Goal: Task Accomplishment & Management: Manage account settings

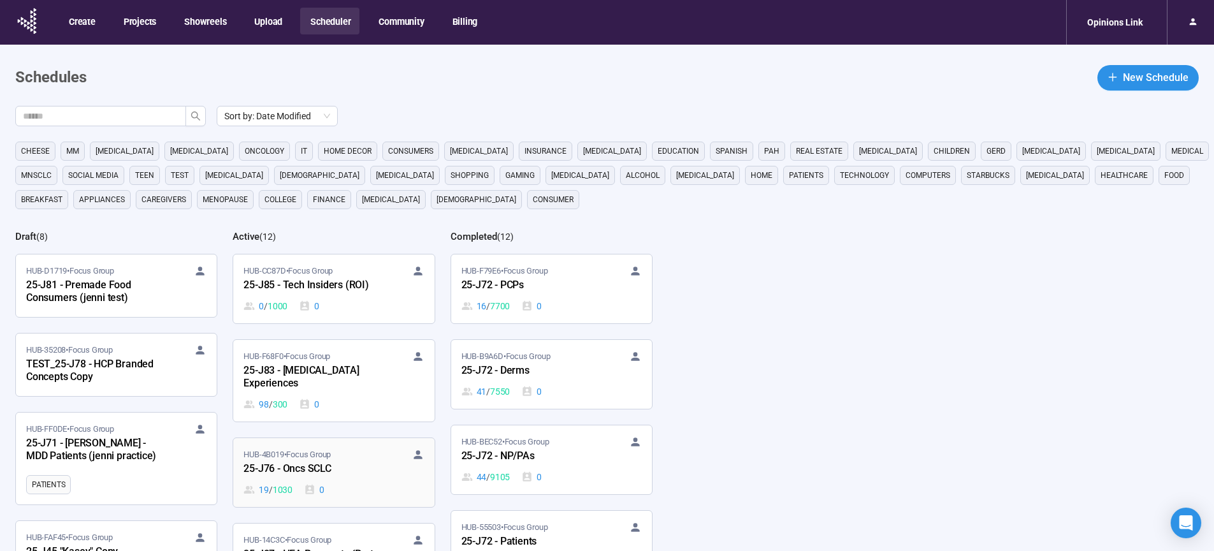
click at [308, 461] on div "25-J76 - Oncs SCLC" at bounding box center [313, 469] width 140 height 17
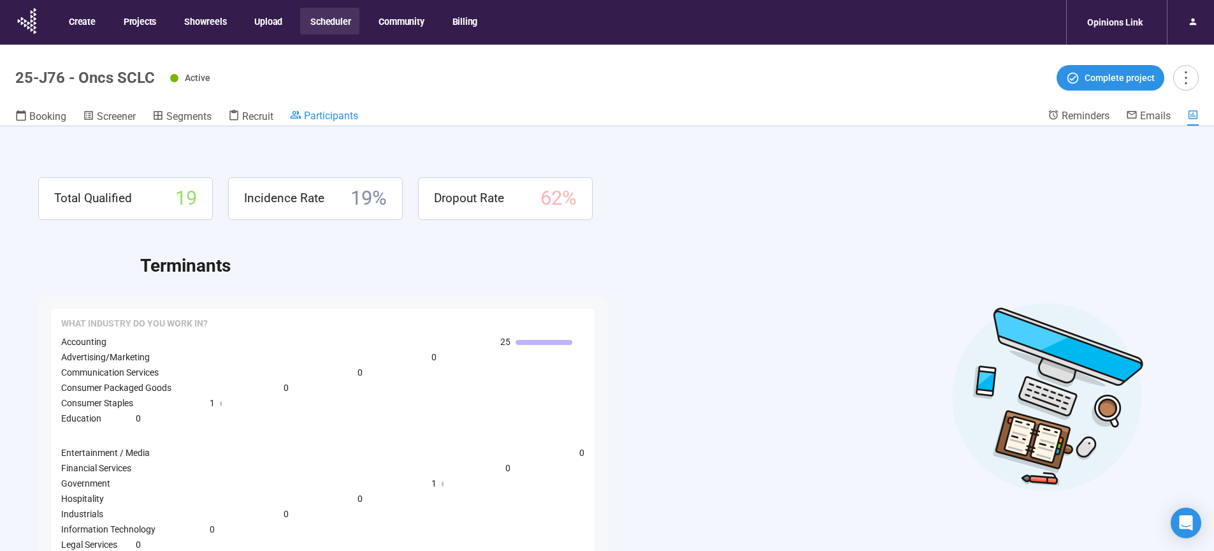
click at [342, 118] on span "Participants" at bounding box center [331, 116] width 54 height 12
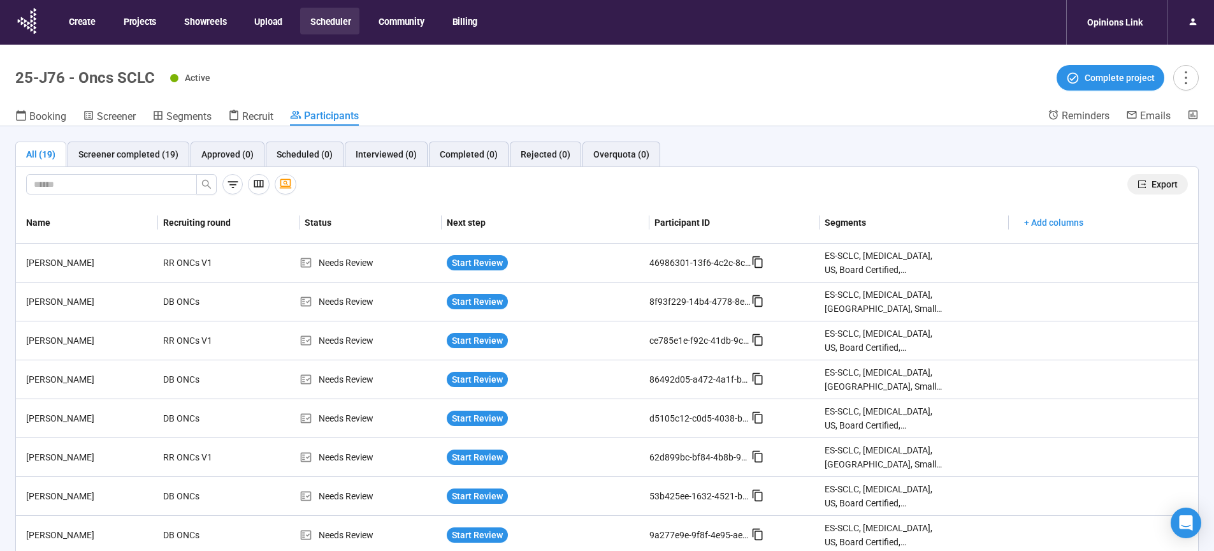
click at [1160, 184] on span "Export" at bounding box center [1165, 184] width 26 height 14
click at [343, 20] on button "Scheduler" at bounding box center [329, 21] width 59 height 27
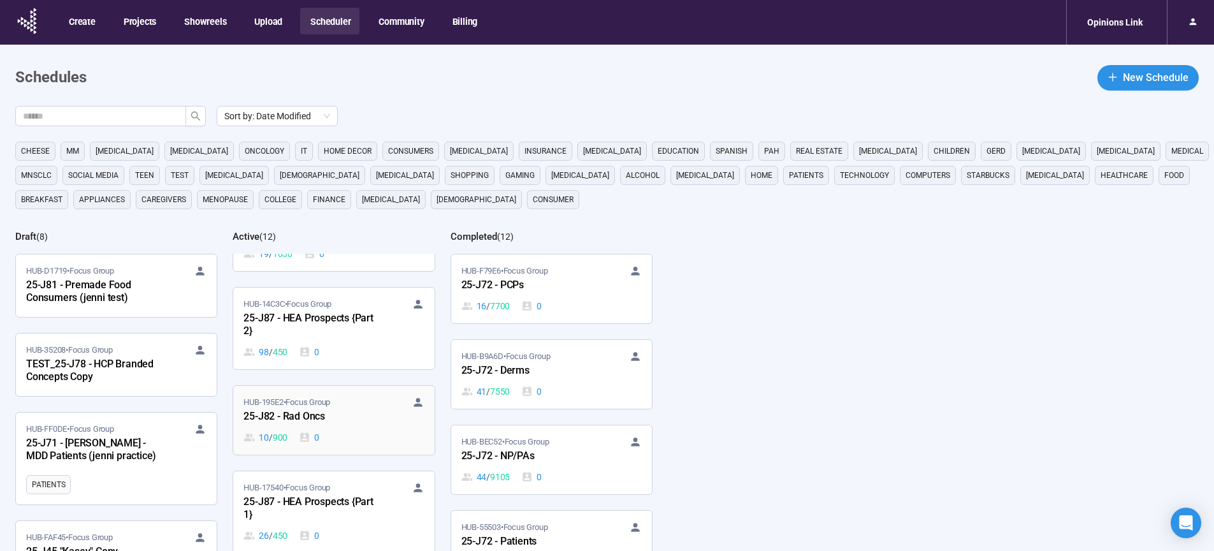
scroll to position [238, 0]
click at [311, 406] on div "25-J82 - Rad Oncs" at bounding box center [313, 414] width 140 height 17
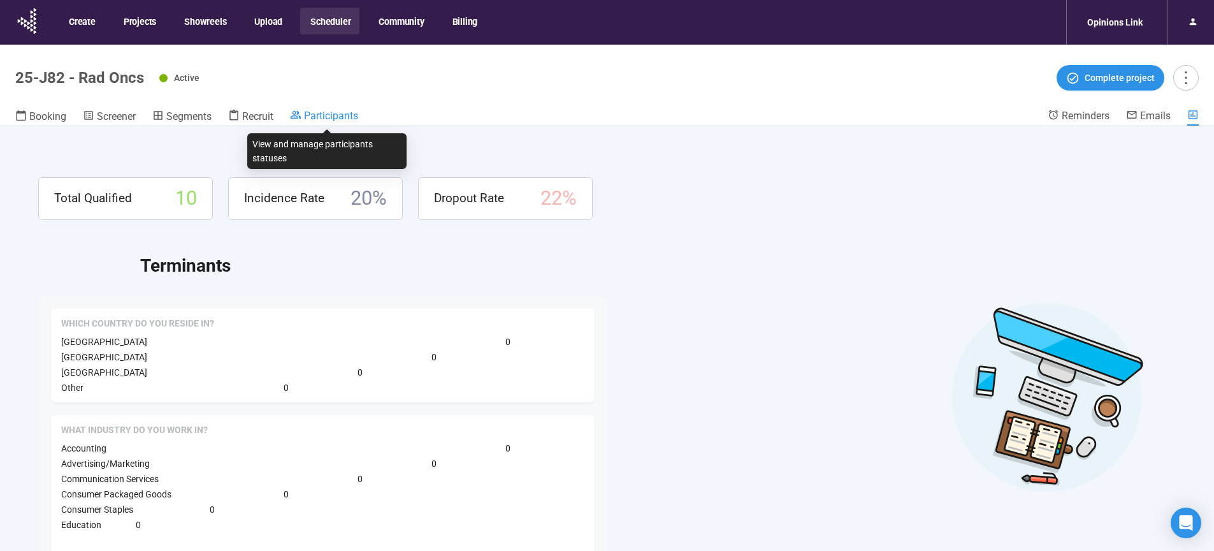
click at [331, 121] on span "Participants" at bounding box center [331, 116] width 54 height 12
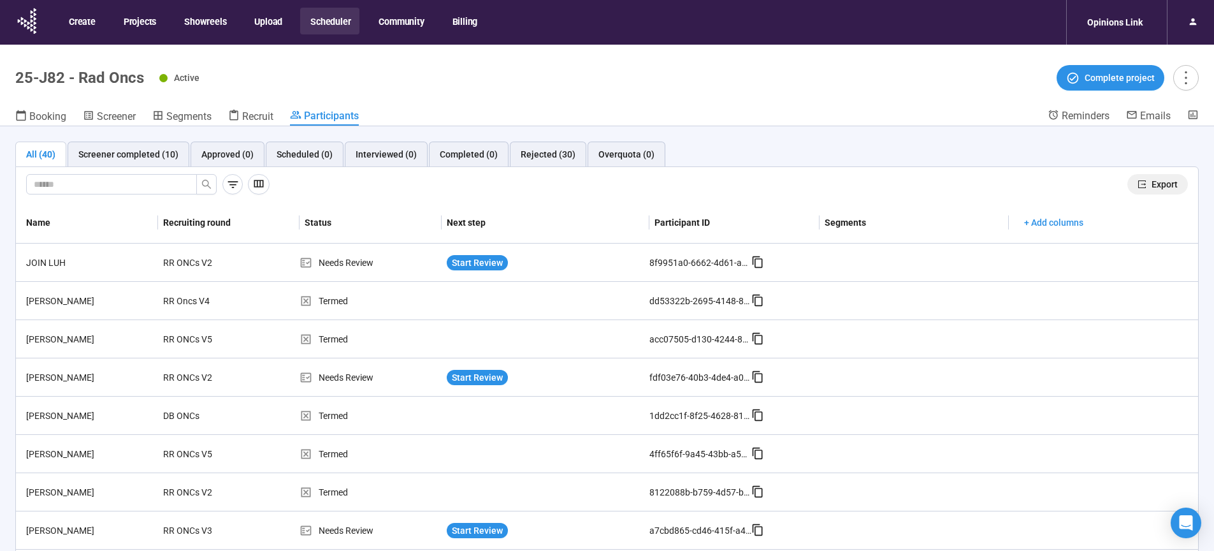
click at [1152, 185] on span "Export" at bounding box center [1165, 184] width 26 height 14
click at [324, 24] on button "Scheduler" at bounding box center [329, 21] width 59 height 27
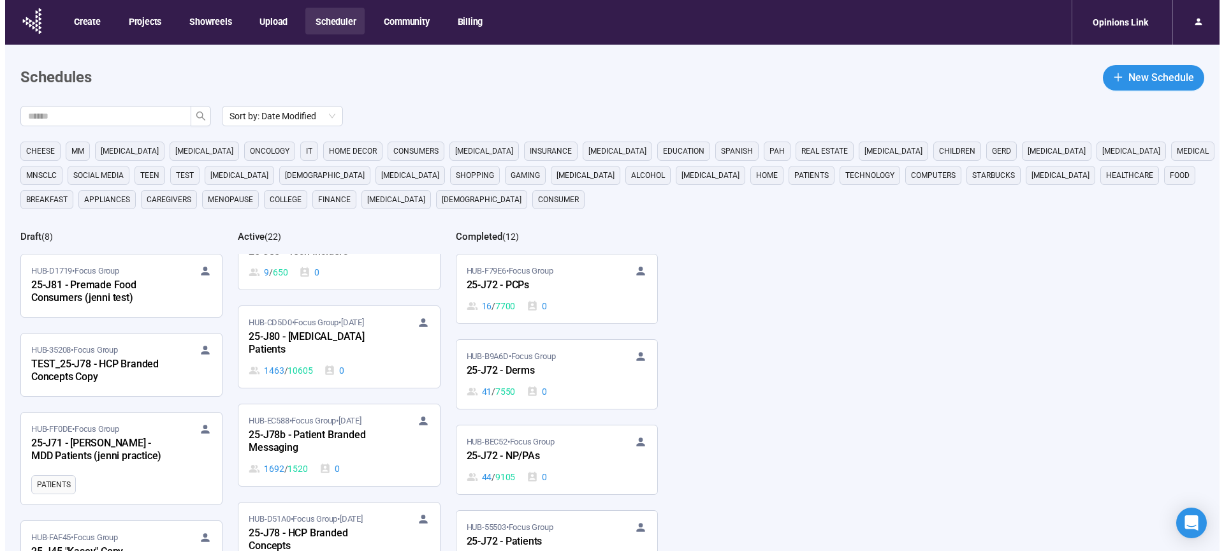
scroll to position [1051, 0]
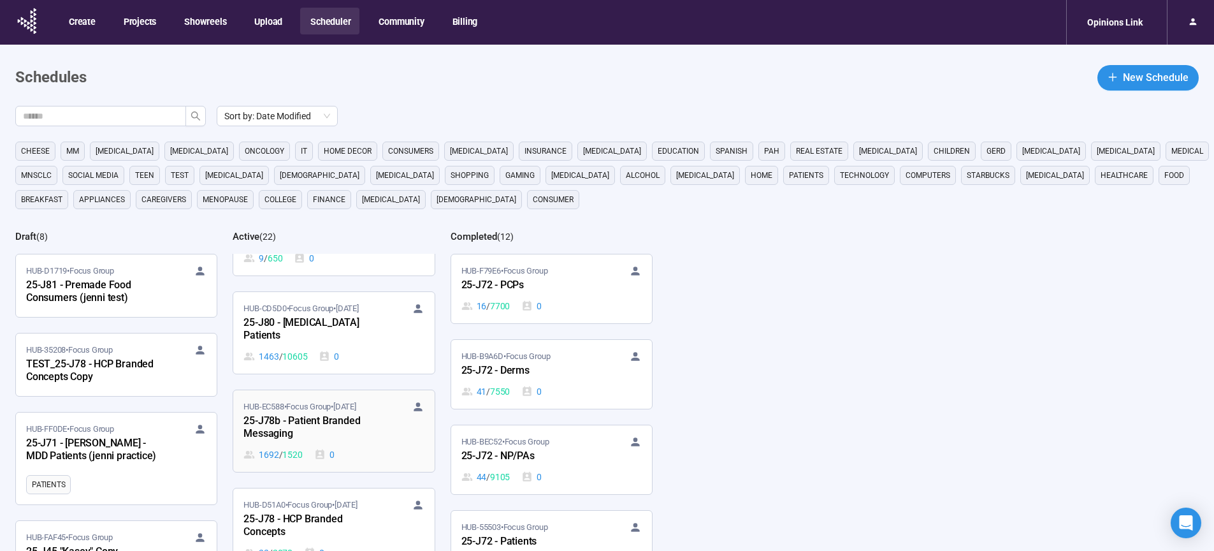
click at [324, 413] on div "25-J78b - Patient Branded Messaging" at bounding box center [313, 427] width 140 height 29
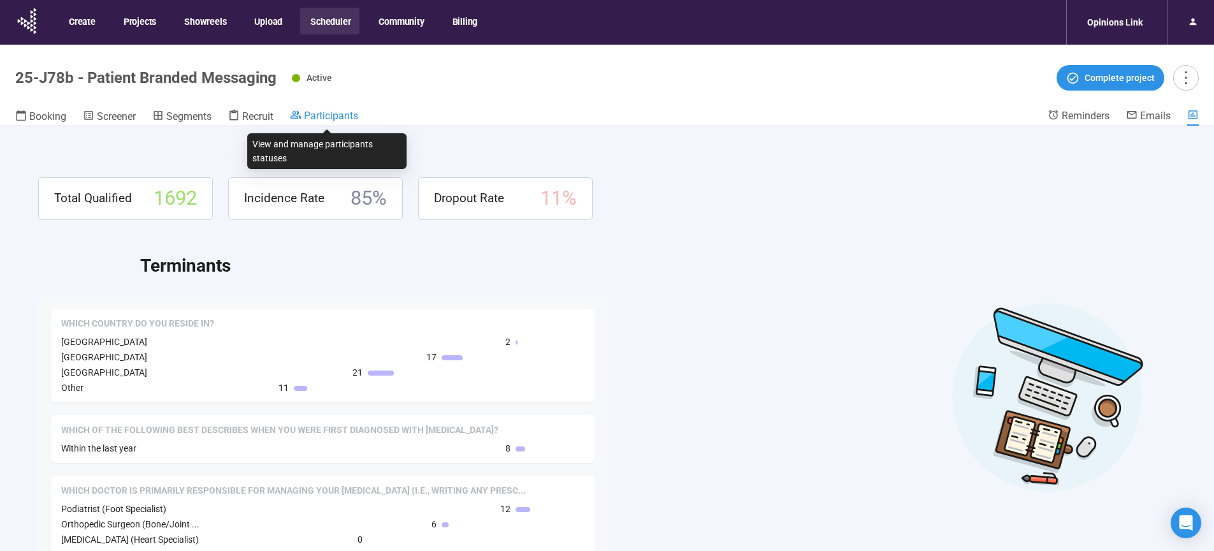
click at [329, 116] on span "Participants" at bounding box center [331, 116] width 54 height 12
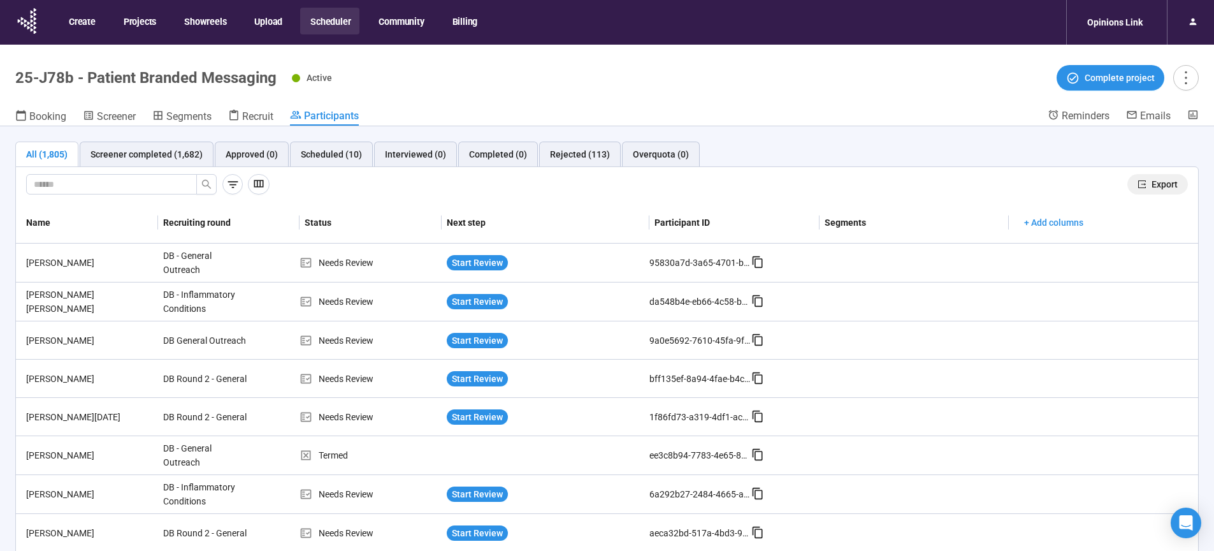
click at [1153, 185] on span "Export" at bounding box center [1165, 184] width 26 height 14
click at [425, 20] on button "Community" at bounding box center [400, 21] width 64 height 27
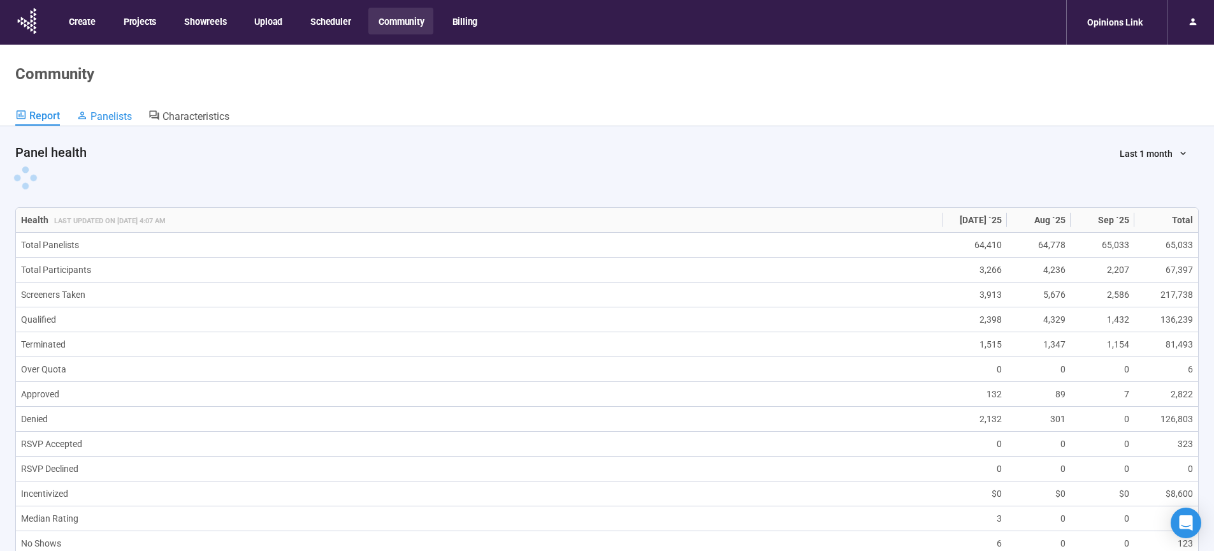
click at [105, 114] on span "Panelists" at bounding box center [110, 116] width 41 height 12
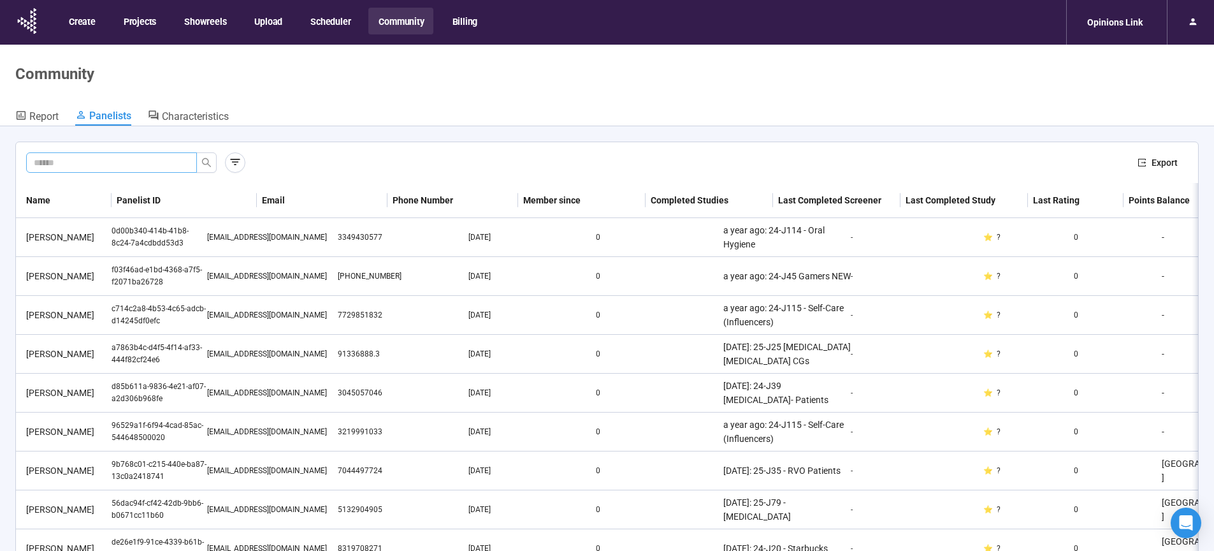
click at [107, 166] on input "text" at bounding box center [106, 162] width 145 height 14
type input "********"
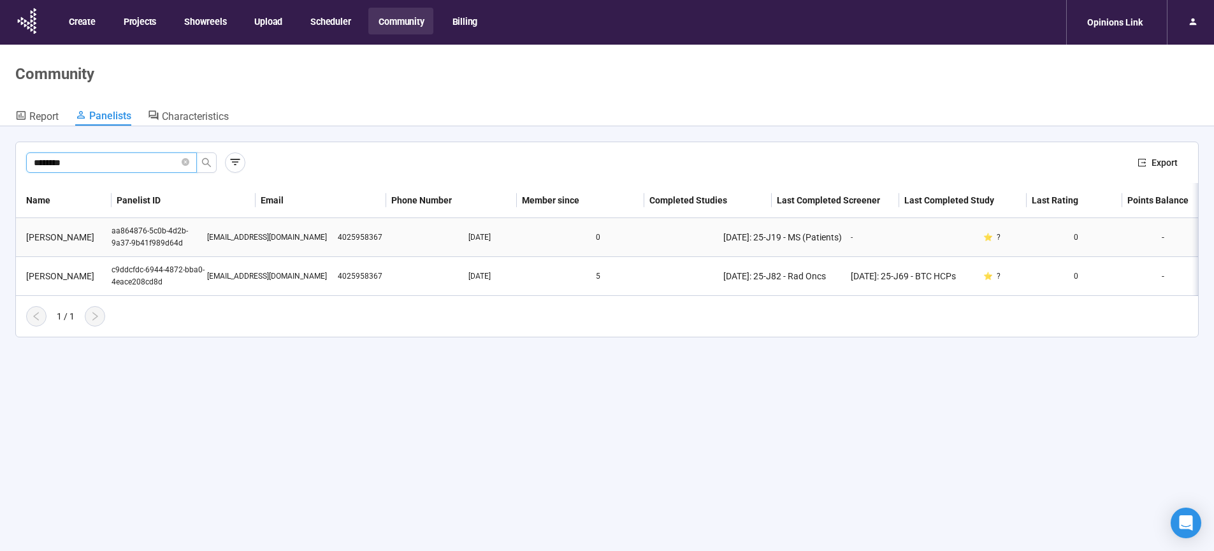
click at [58, 238] on div "ALI MIRMIRAN" at bounding box center [66, 237] width 90 height 14
click at [164, 277] on div "c9ddcfdc-6944-4872-bba0-4eace208cd8d" at bounding box center [160, 276] width 96 height 24
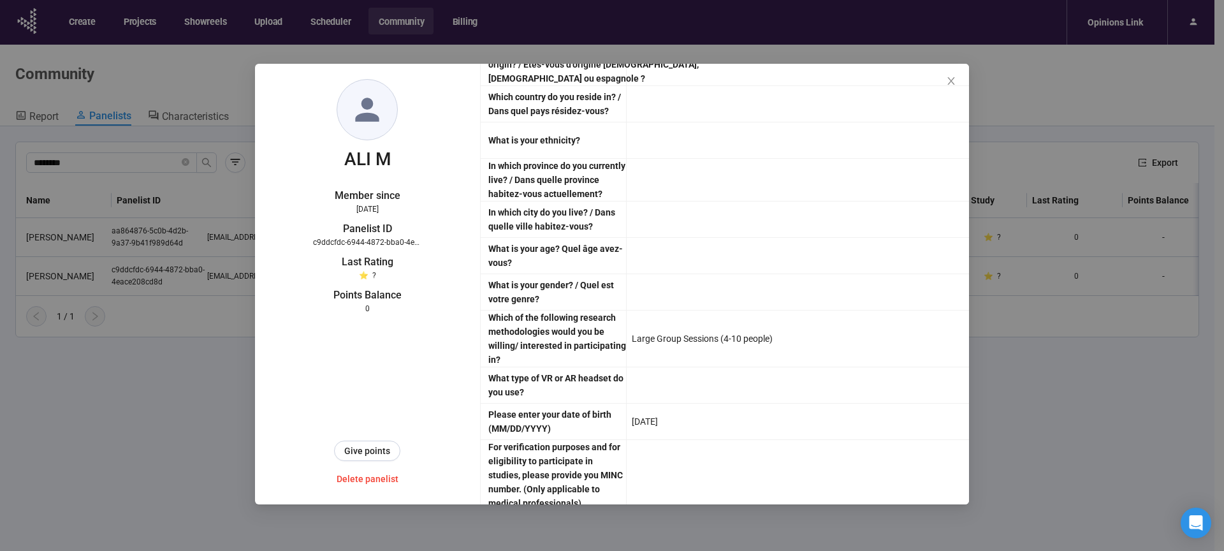
scroll to position [3274, 0]
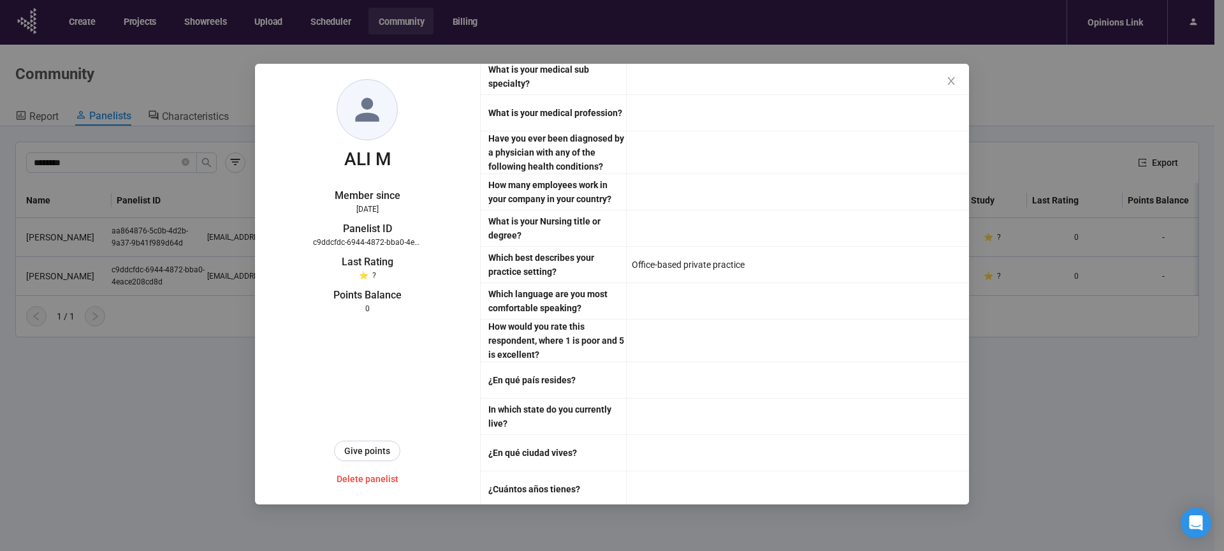
drag, startPoint x: 949, startPoint y: 82, endPoint x: 10, endPoint y: 301, distance: 965.2
click at [949, 82] on icon "close" at bounding box center [951, 81] width 10 height 10
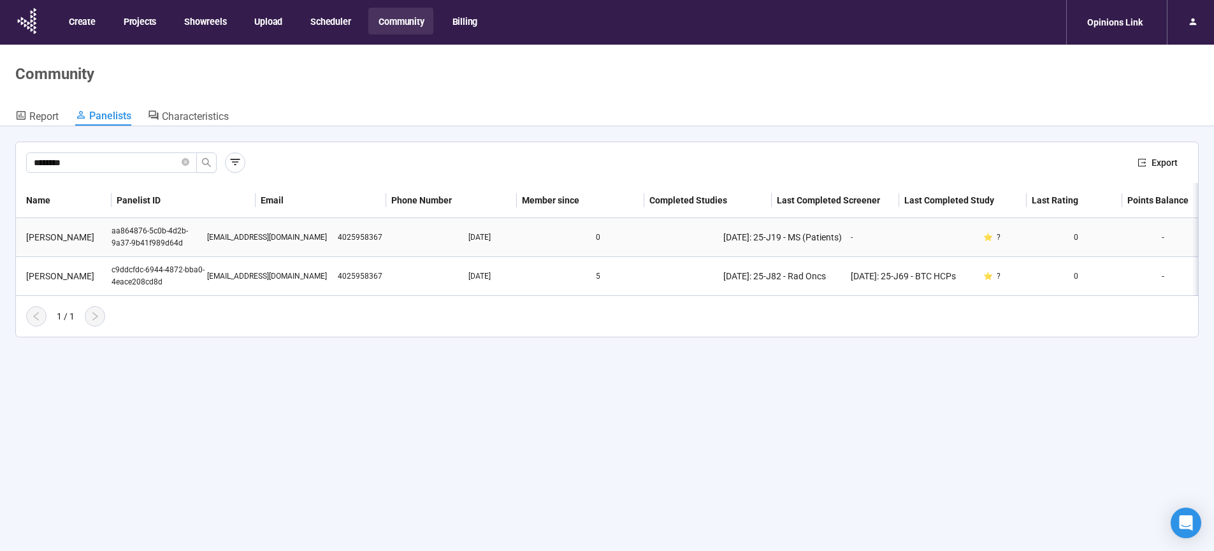
click at [164, 242] on div "aa864876-5c0b-4d2b-9a37-9b41f989d64d" at bounding box center [160, 237] width 96 height 24
click at [170, 238] on div "aa864876-5c0b-4d2b-9a37-9b41f989d64d" at bounding box center [160, 237] width 96 height 24
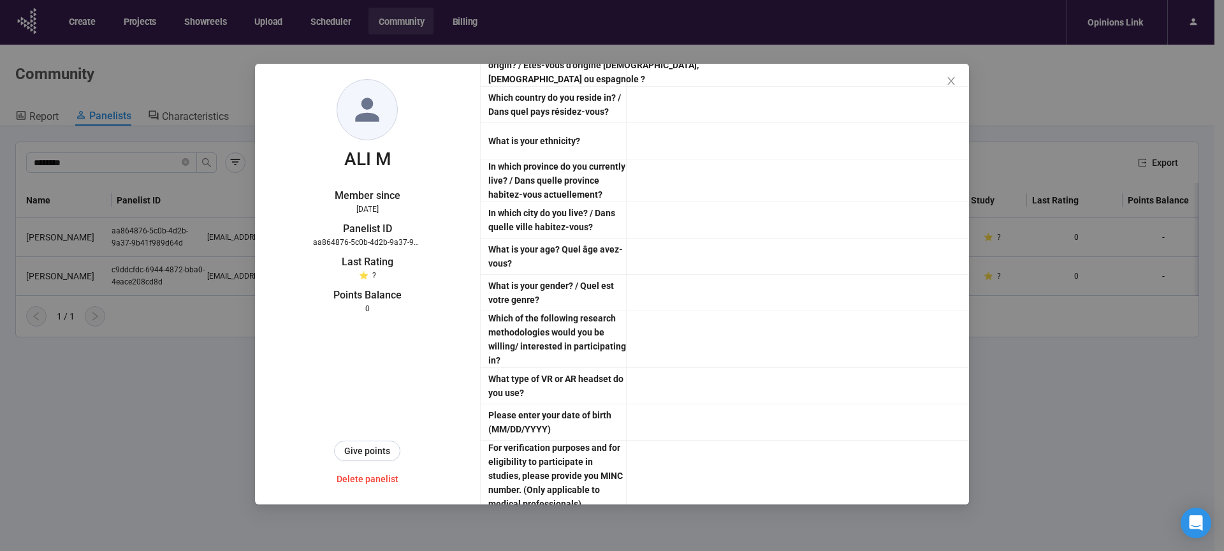
scroll to position [3612, 0]
click at [953, 82] on icon "close" at bounding box center [951, 81] width 10 height 10
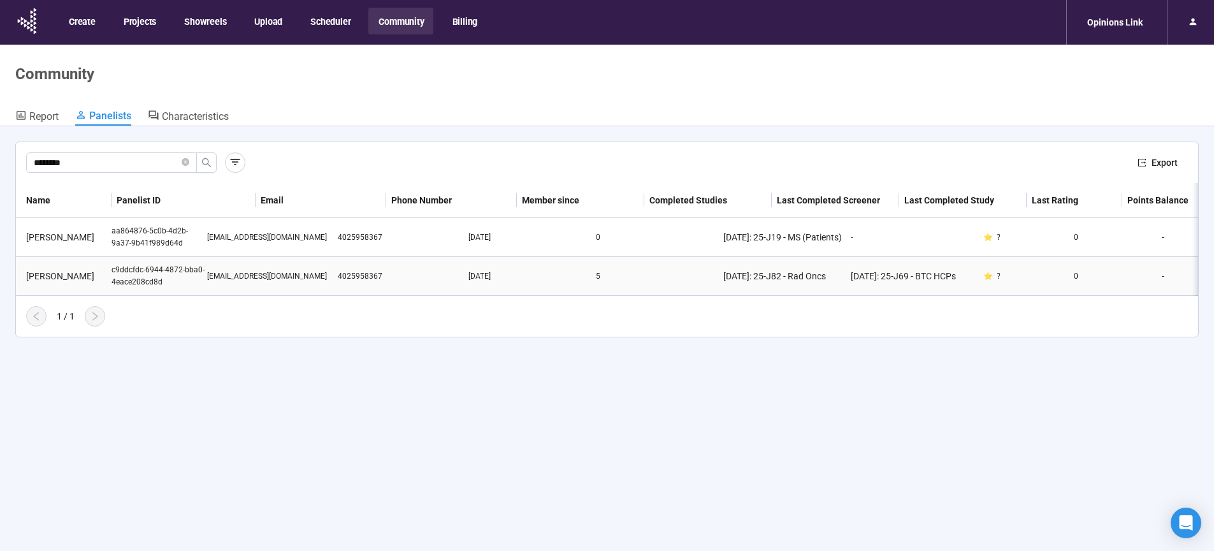
click at [137, 275] on div "c9ddcfdc-6944-4872-bba0-4eace208cd8d" at bounding box center [160, 276] width 96 height 24
click at [159, 277] on div "c9ddcfdc-6944-4872-bba0-4eace208cd8d" at bounding box center [160, 276] width 96 height 24
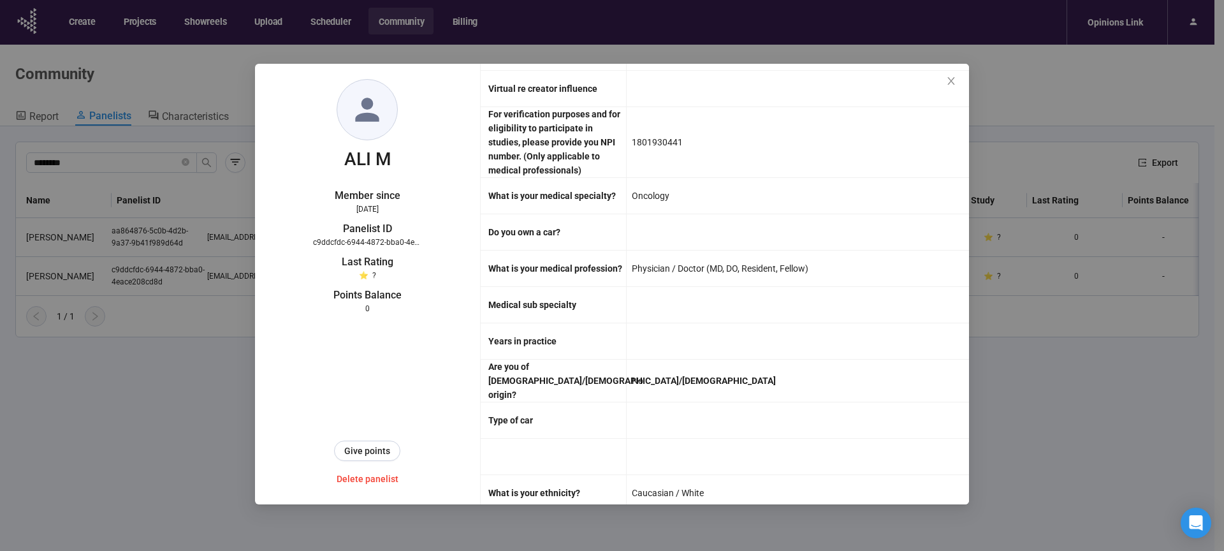
scroll to position [2979, 0]
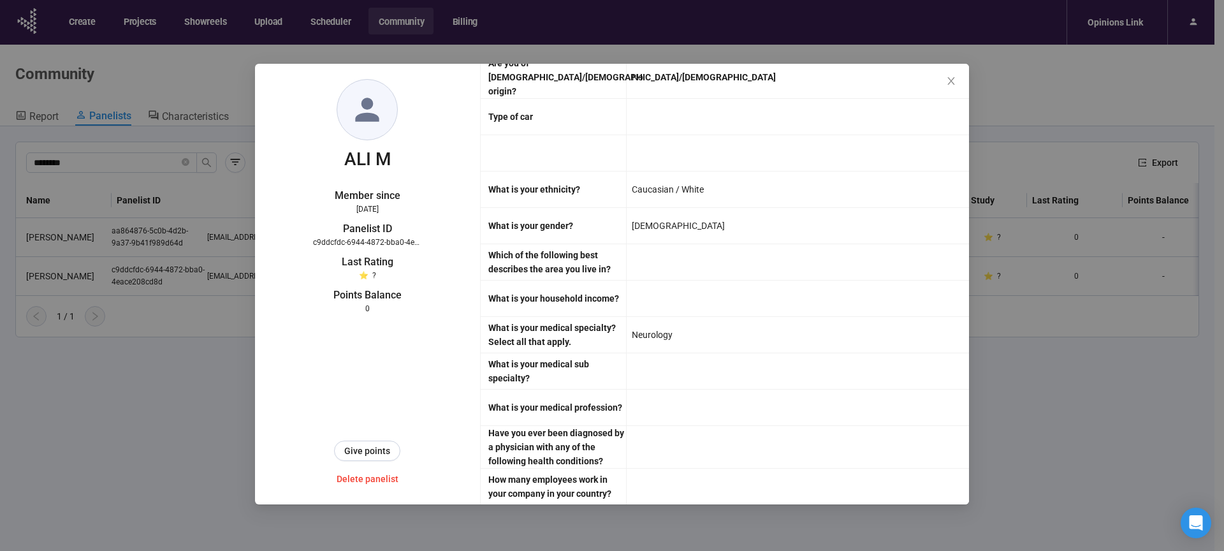
click at [720, 317] on div "Neurology" at bounding box center [797, 335] width 342 height 36
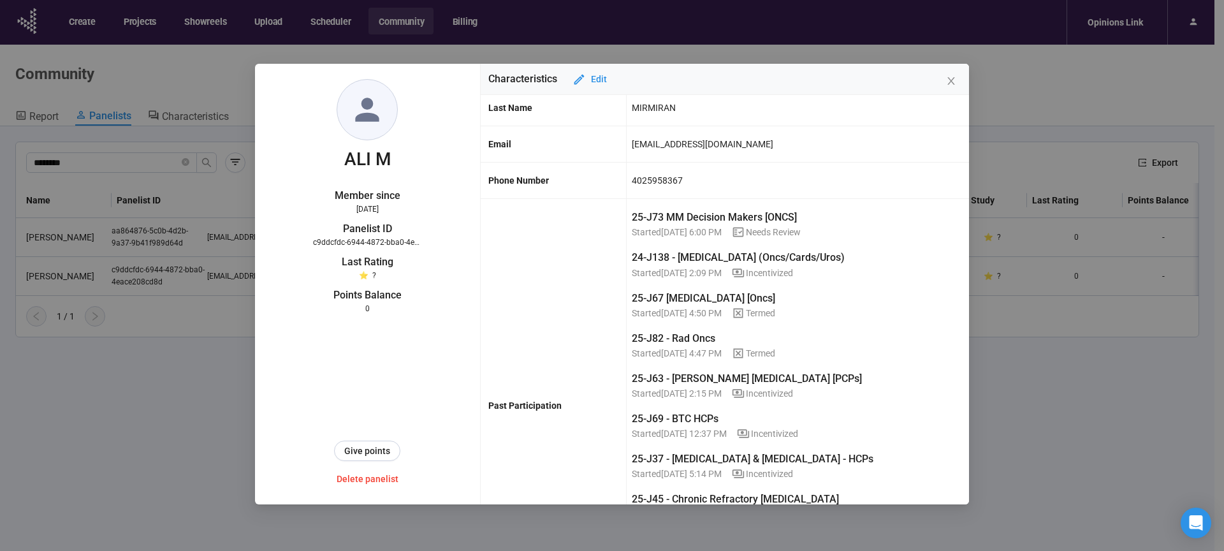
scroll to position [0, 0]
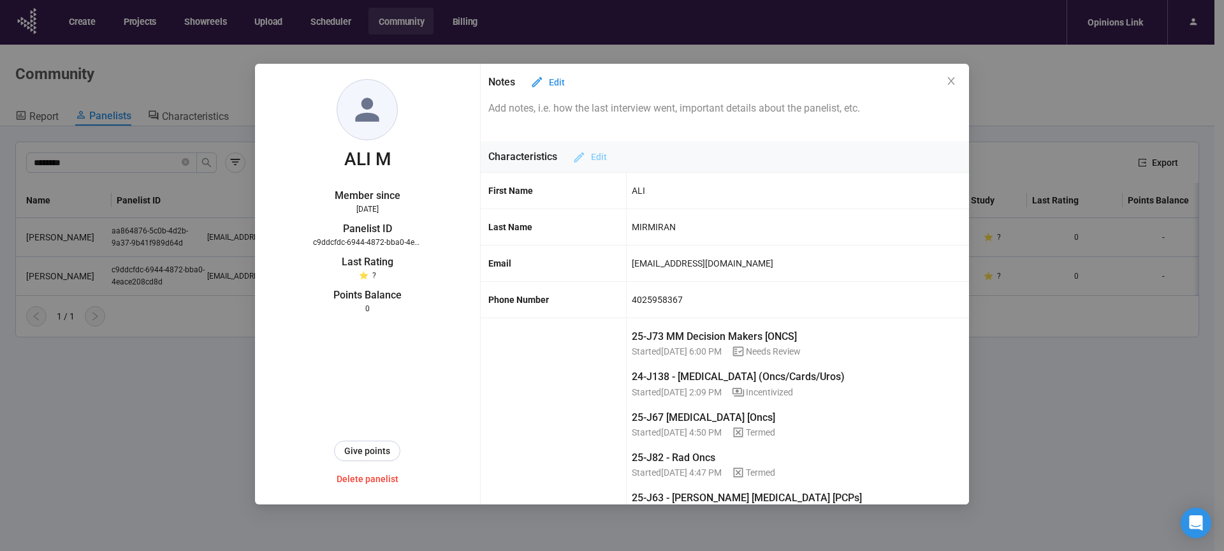
click at [596, 155] on span "Edit" at bounding box center [599, 157] width 16 height 14
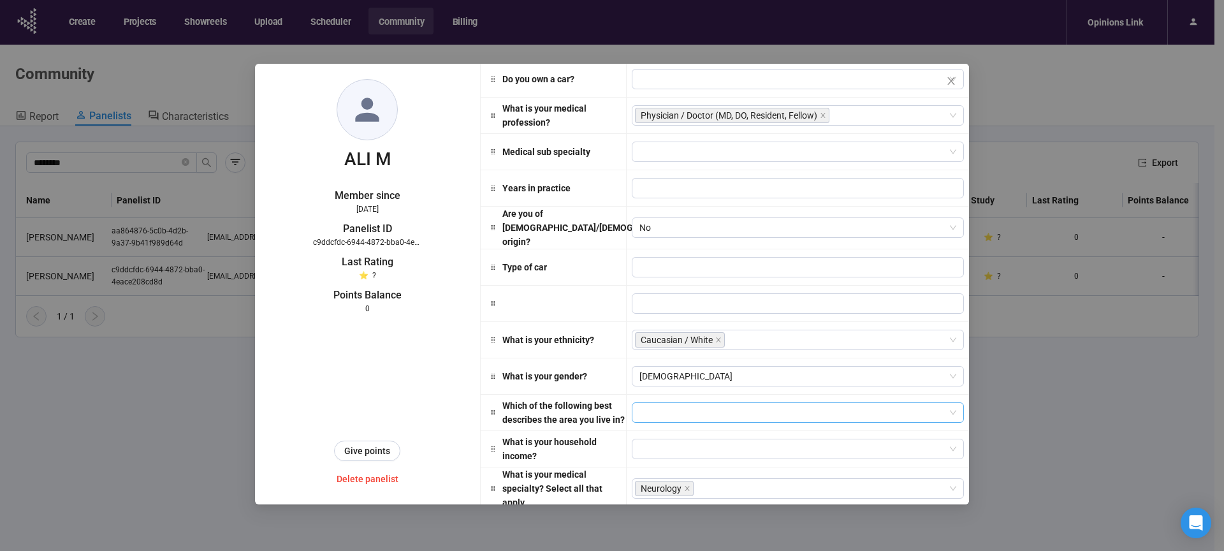
scroll to position [2968, 0]
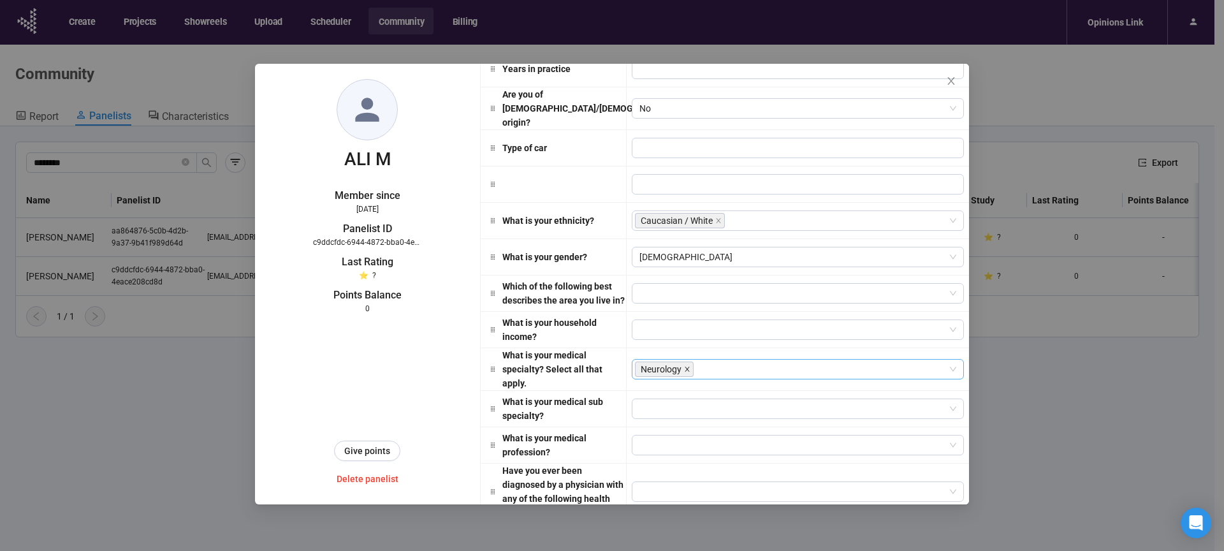
click at [685, 366] on icon "close" at bounding box center [687, 368] width 4 height 4
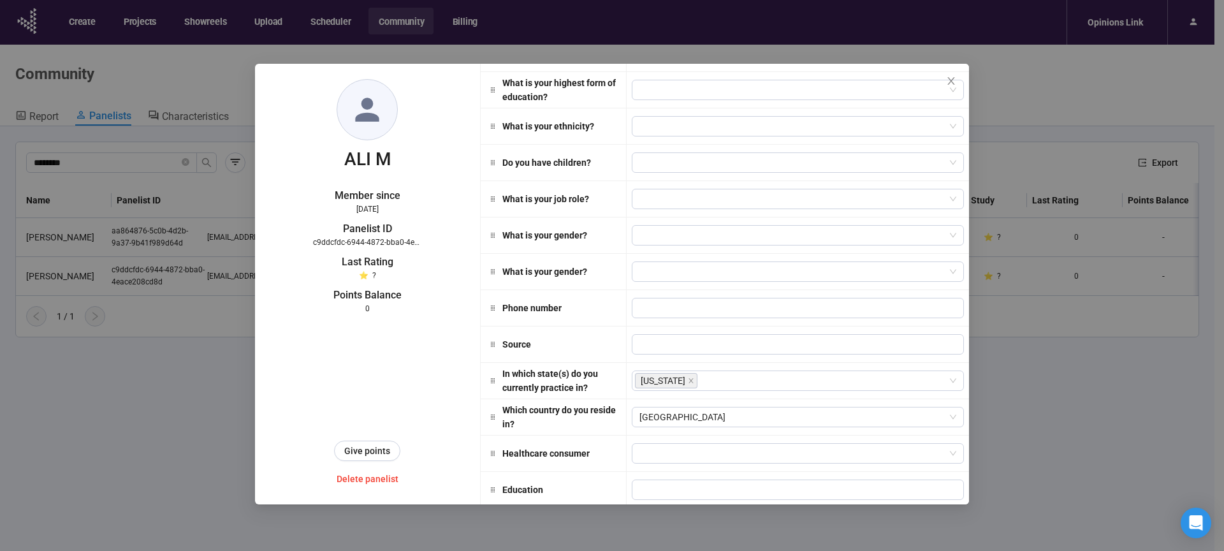
scroll to position [0, 0]
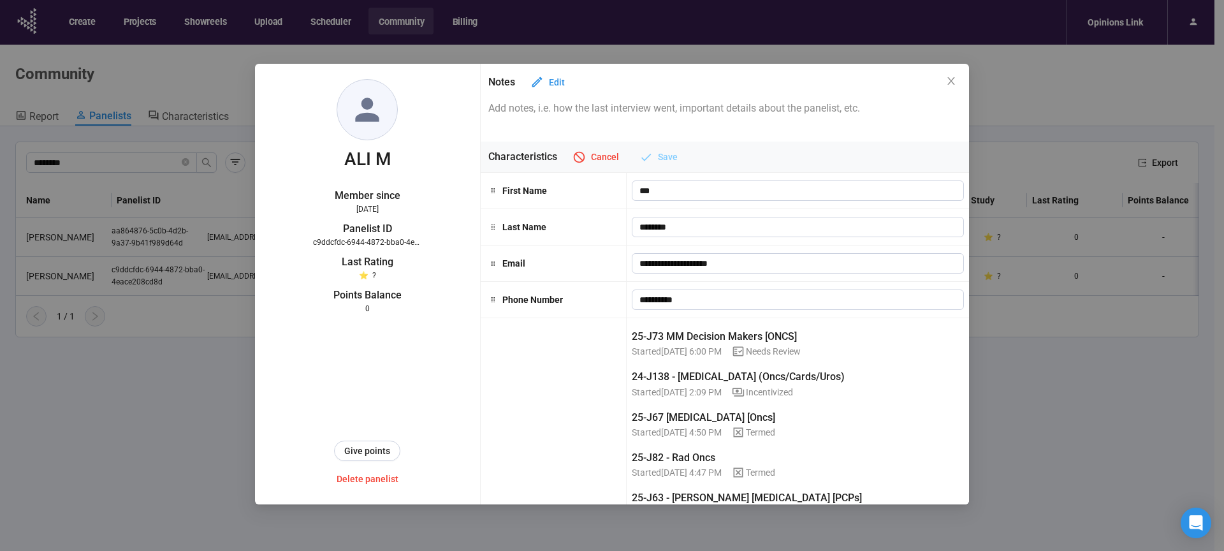
click at [664, 157] on span "Save" at bounding box center [668, 157] width 20 height 14
